Goal: Information Seeking & Learning: Check status

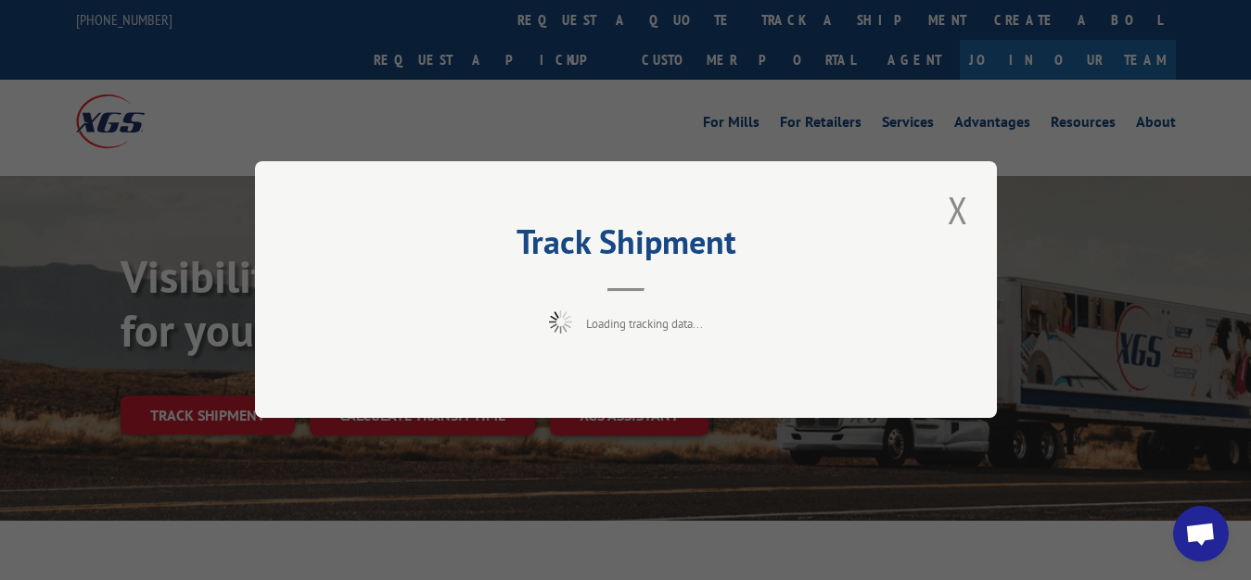
scroll to position [95, 0]
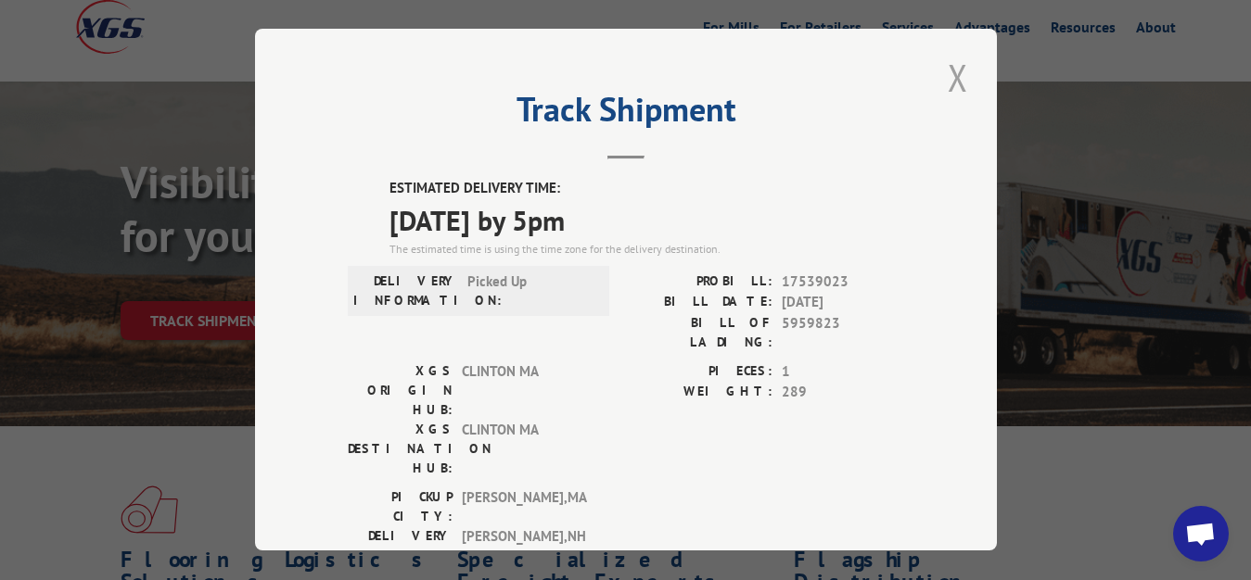
click at [948, 72] on button "Close modal" at bounding box center [958, 77] width 32 height 51
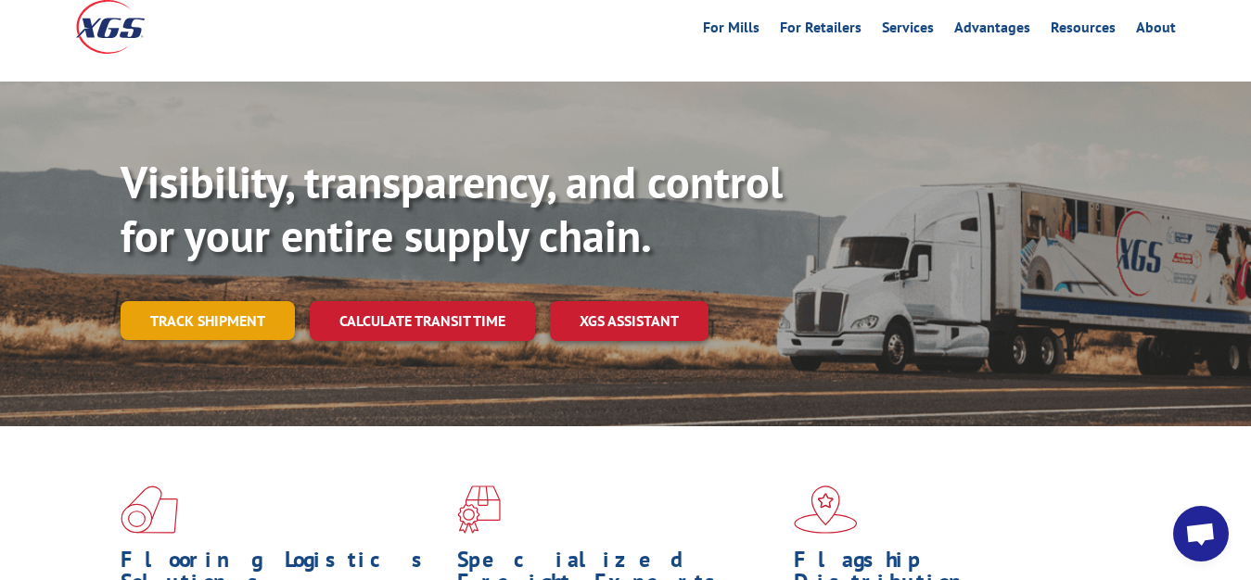
click at [245, 301] on link "Track shipment" at bounding box center [208, 320] width 174 height 39
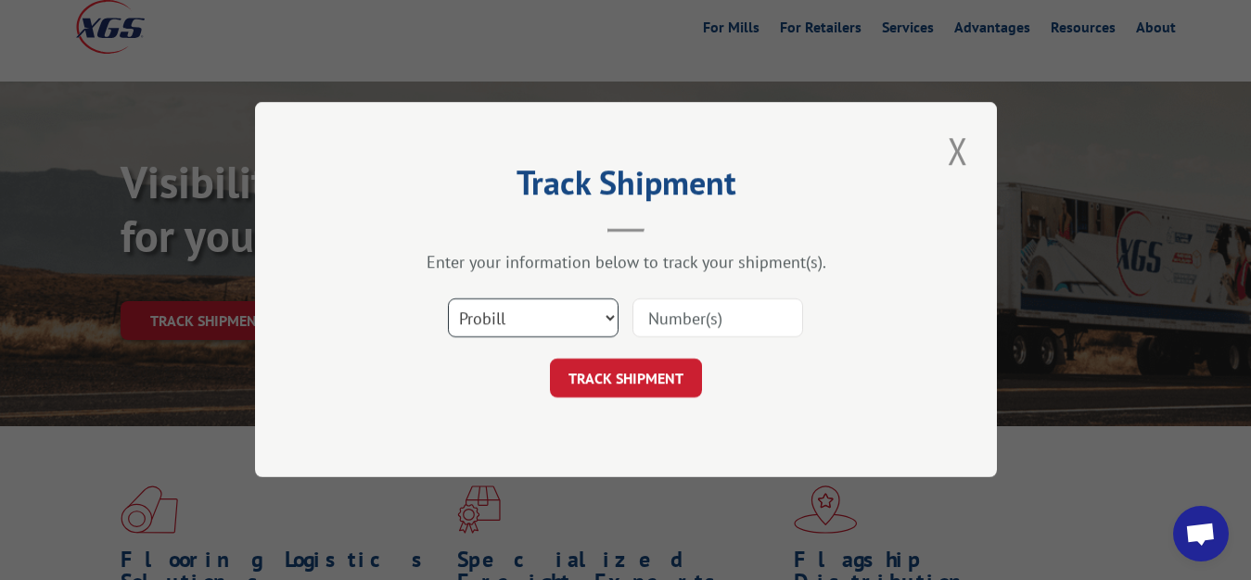
click at [448, 299] on select "Select category... Probill BOL PO" at bounding box center [533, 318] width 171 height 39
select select "bol"
click option "BOL" at bounding box center [0, 0] width 0 height 0
click at [732, 321] on input at bounding box center [717, 318] width 171 height 39
type input "5959822"
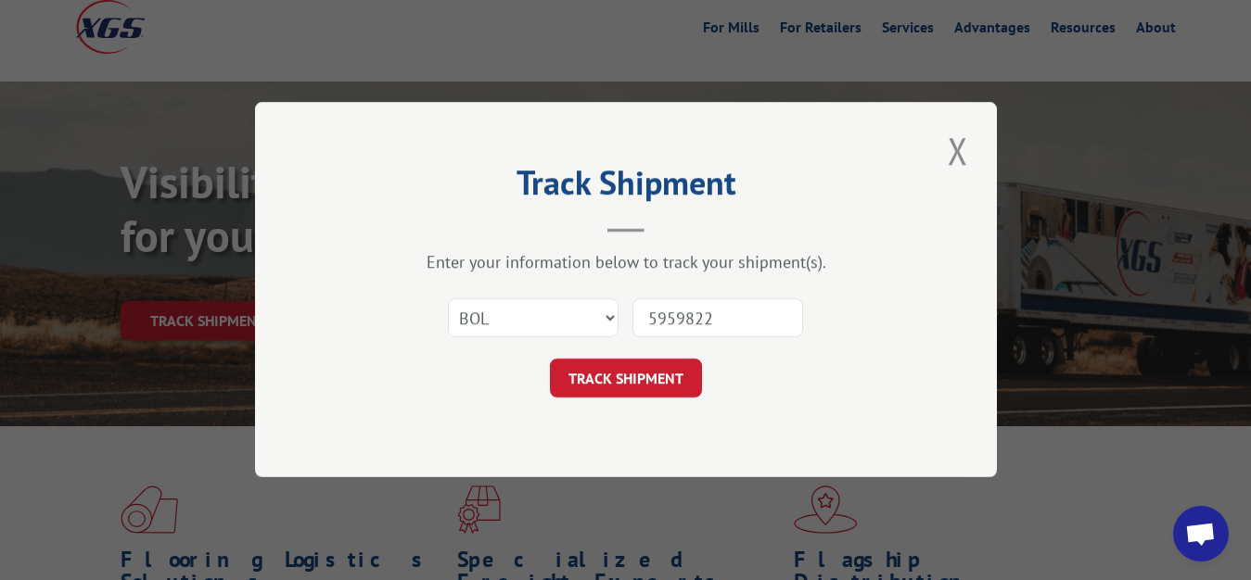
click button "TRACK SHIPMENT" at bounding box center [626, 379] width 152 height 39
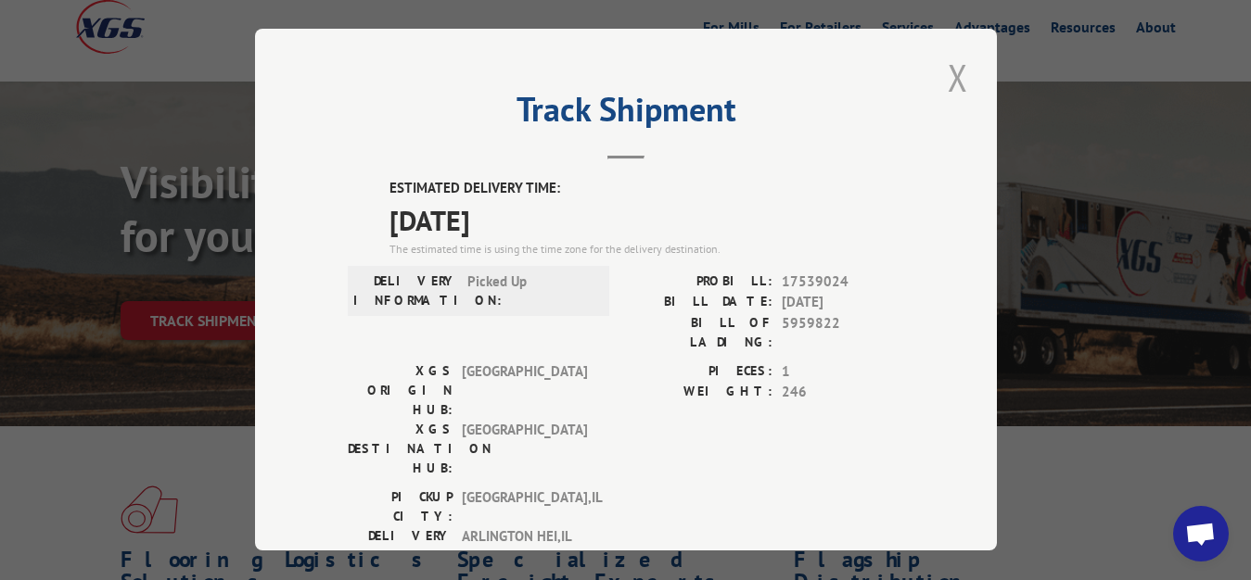
click at [948, 68] on button "Close modal" at bounding box center [958, 77] width 32 height 51
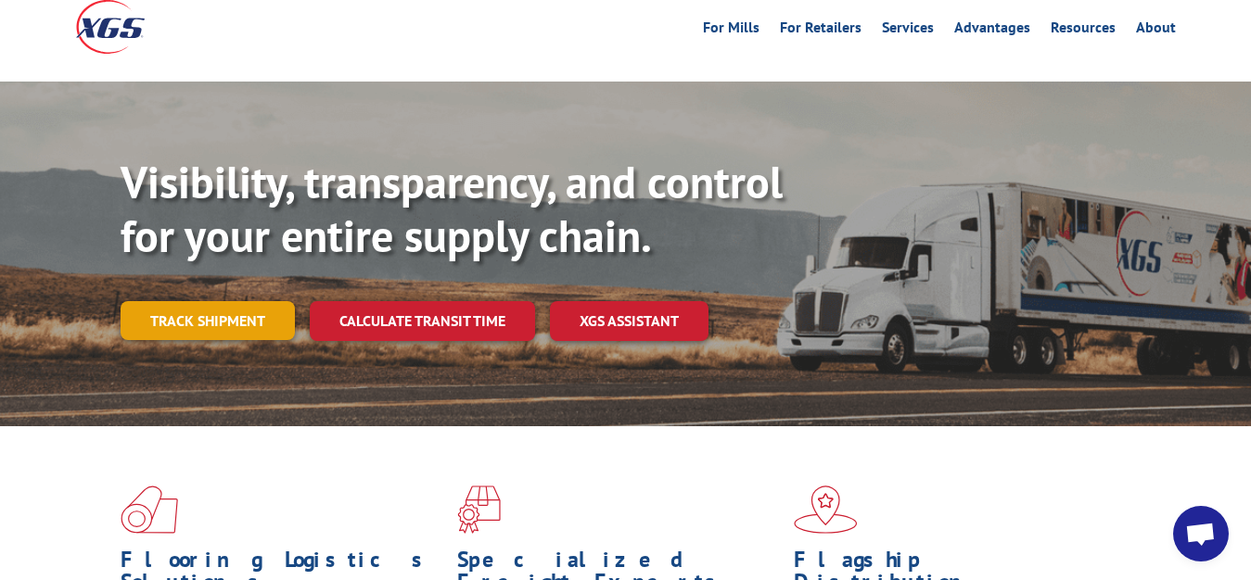
click at [218, 301] on link "Track shipment" at bounding box center [208, 320] width 174 height 39
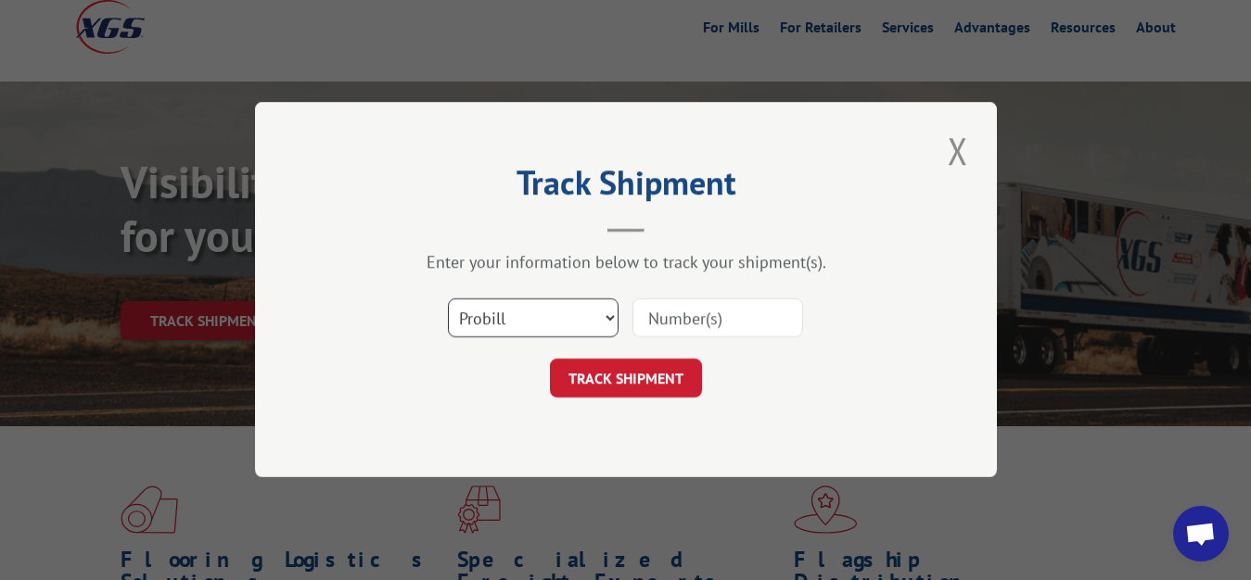
click at [448, 299] on select "Select category... Probill BOL PO" at bounding box center [533, 318] width 171 height 39
select select "bol"
click option "BOL" at bounding box center [0, 0] width 0 height 0
click at [656, 317] on input at bounding box center [717, 318] width 171 height 39
